Goal: Find contact information: Find contact information

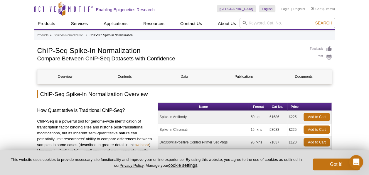
drag, startPoint x: 270, startPoint y: 130, endPoint x: 280, endPoint y: 129, distance: 10.0
click at [280, 129] on td "53083" at bounding box center [277, 129] width 19 height 13
copy td "53083"
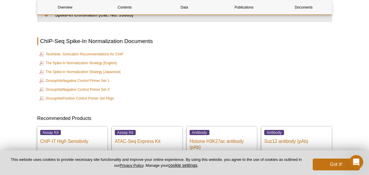
scroll to position [1470, 0]
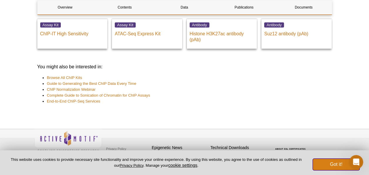
click at [341, 161] on button "Got it!" at bounding box center [336, 164] width 47 height 12
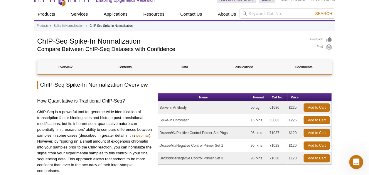
scroll to position [0, 0]
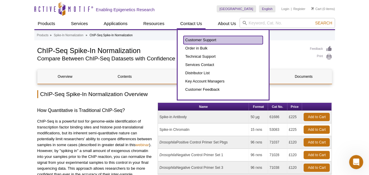
click at [196, 40] on link "Customer Support" at bounding box center [223, 40] width 79 height 8
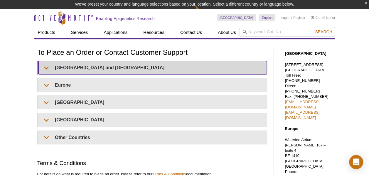
click at [152, 68] on summary "[GEOGRAPHIC_DATA] and [GEOGRAPHIC_DATA]" at bounding box center [152, 67] width 229 height 13
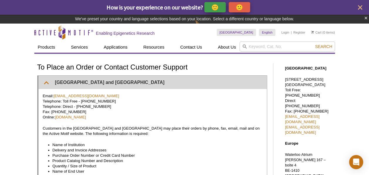
click at [152, 68] on h1 "To Place an Order or Contact Customer Support" at bounding box center [152, 67] width 230 height 9
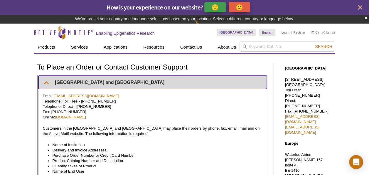
click at [151, 86] on summary "United States and Canada" at bounding box center [152, 82] width 229 height 13
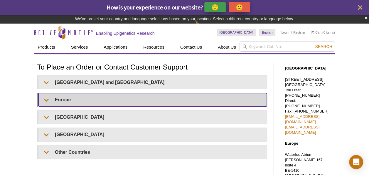
click at [145, 100] on summary "Europe" at bounding box center [152, 99] width 229 height 13
